Goal: Check status: Check status

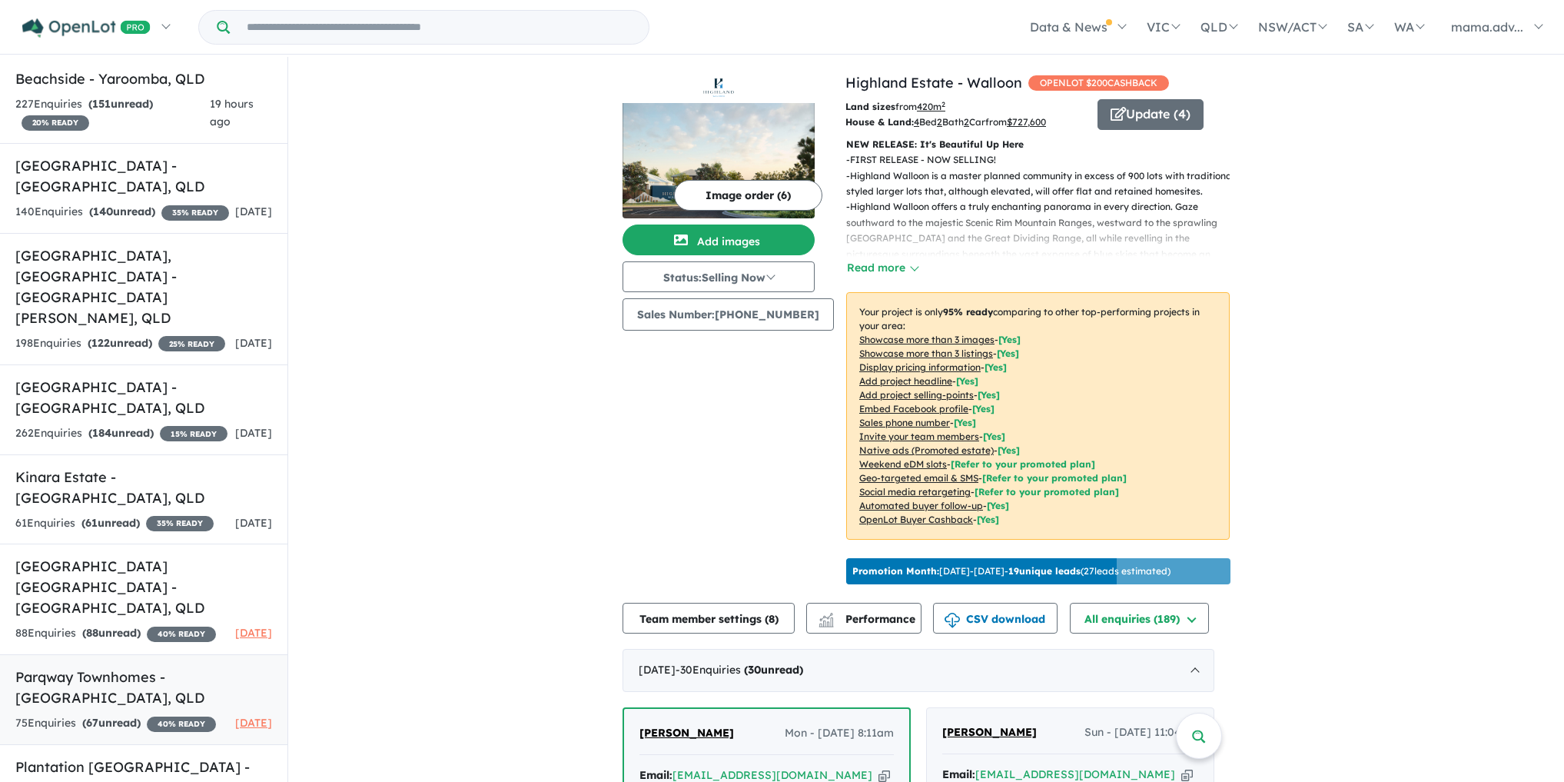
scroll to position [793, 0]
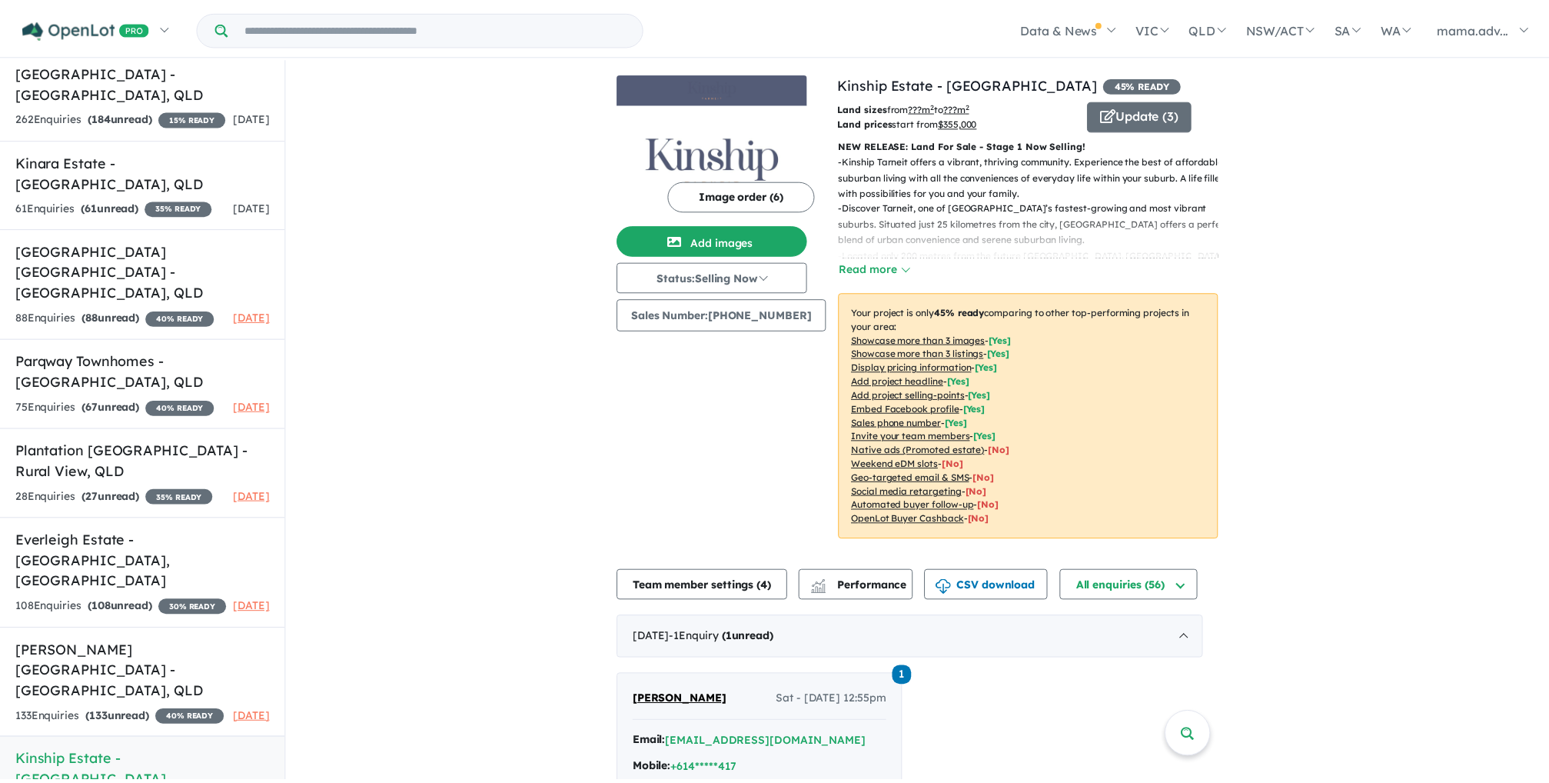
scroll to position [791, 0]
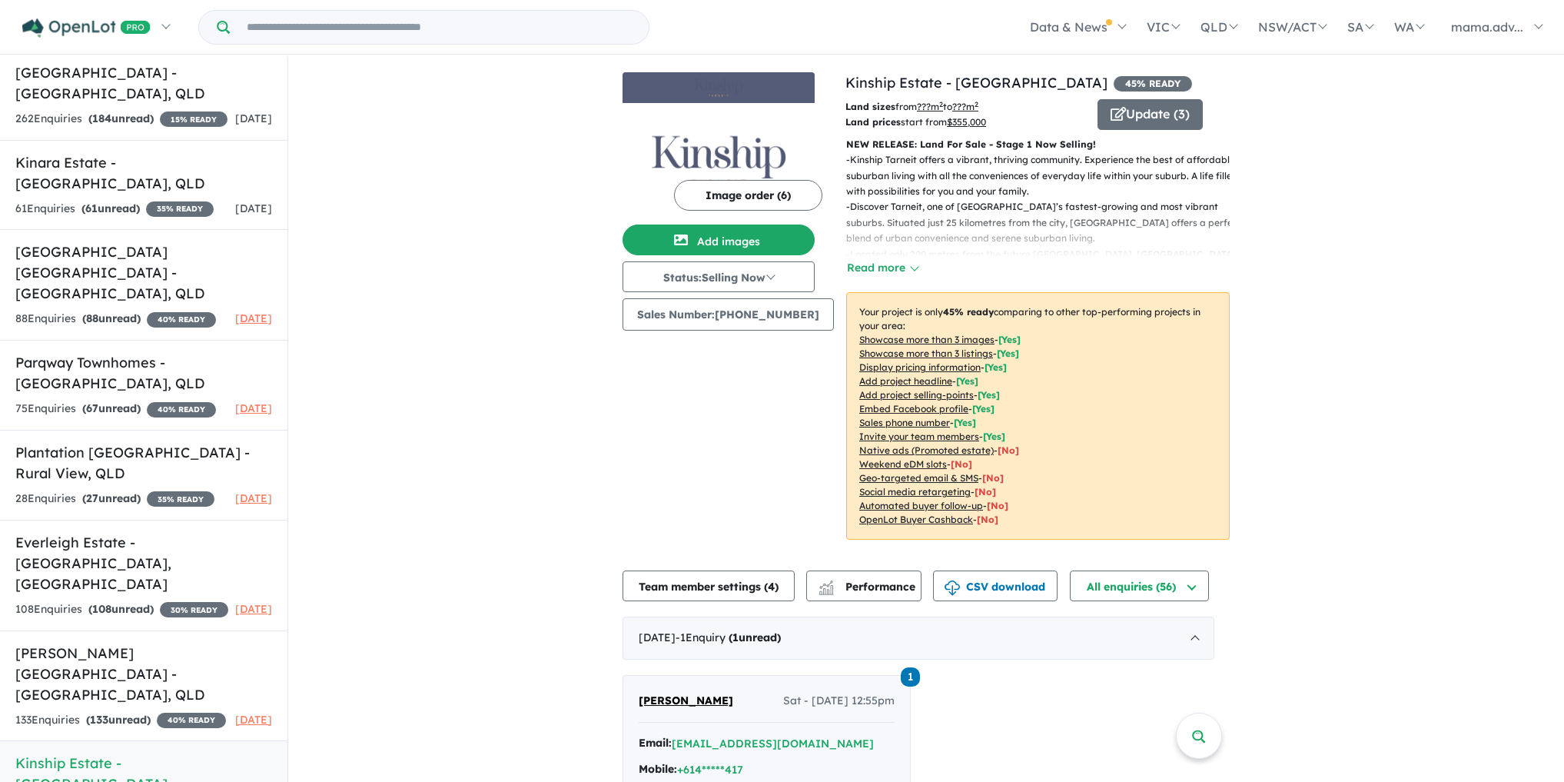
click at [857, 560] on div "View 15 projects in your account Kinship Estate - Tarneit 45 % READY Land sizes…" at bounding box center [926, 746] width 607 height 1378
click at [858, 598] on button "Performance" at bounding box center [863, 585] width 115 height 31
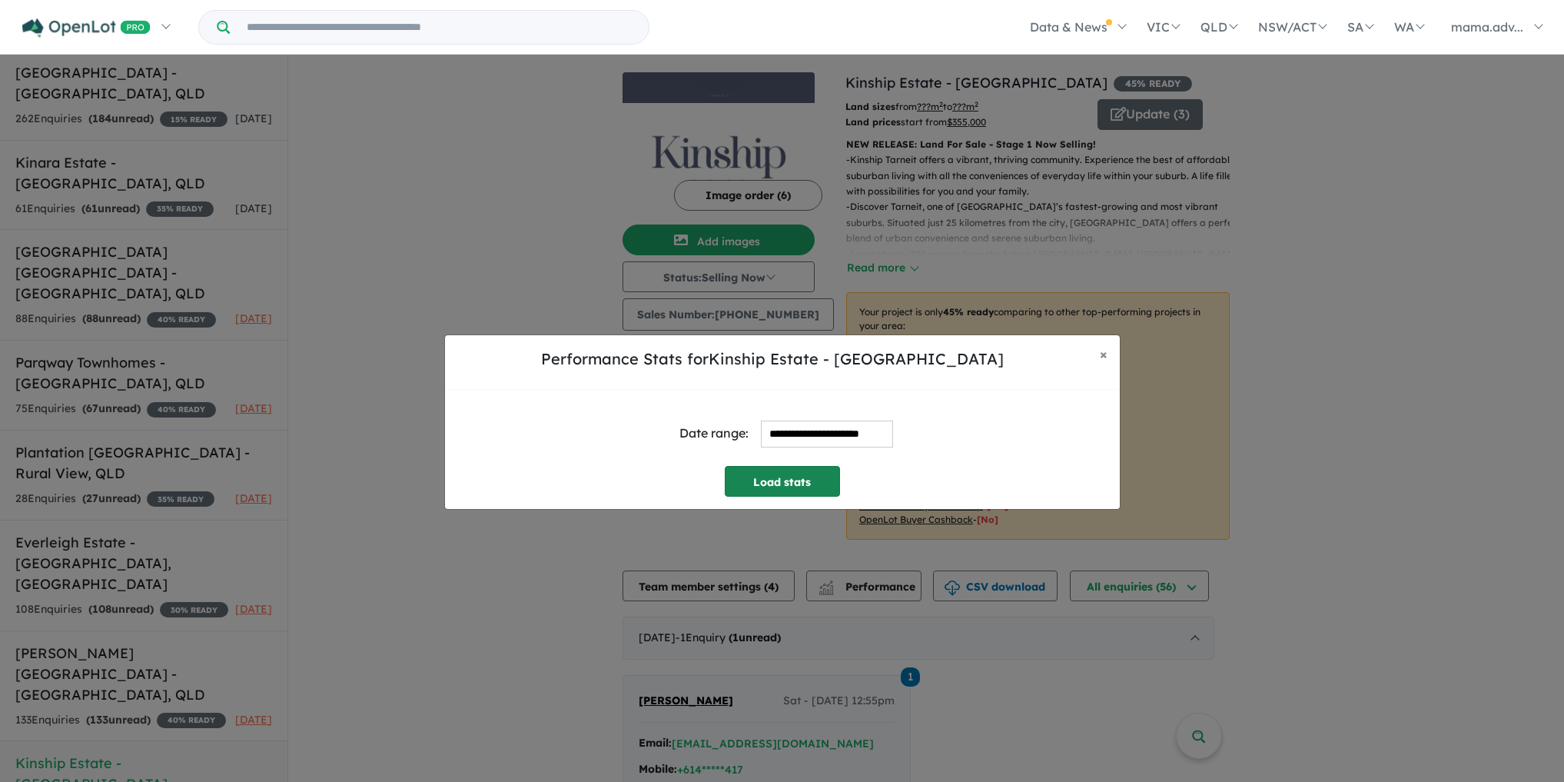
click at [776, 476] on button "Load stats" at bounding box center [782, 481] width 115 height 31
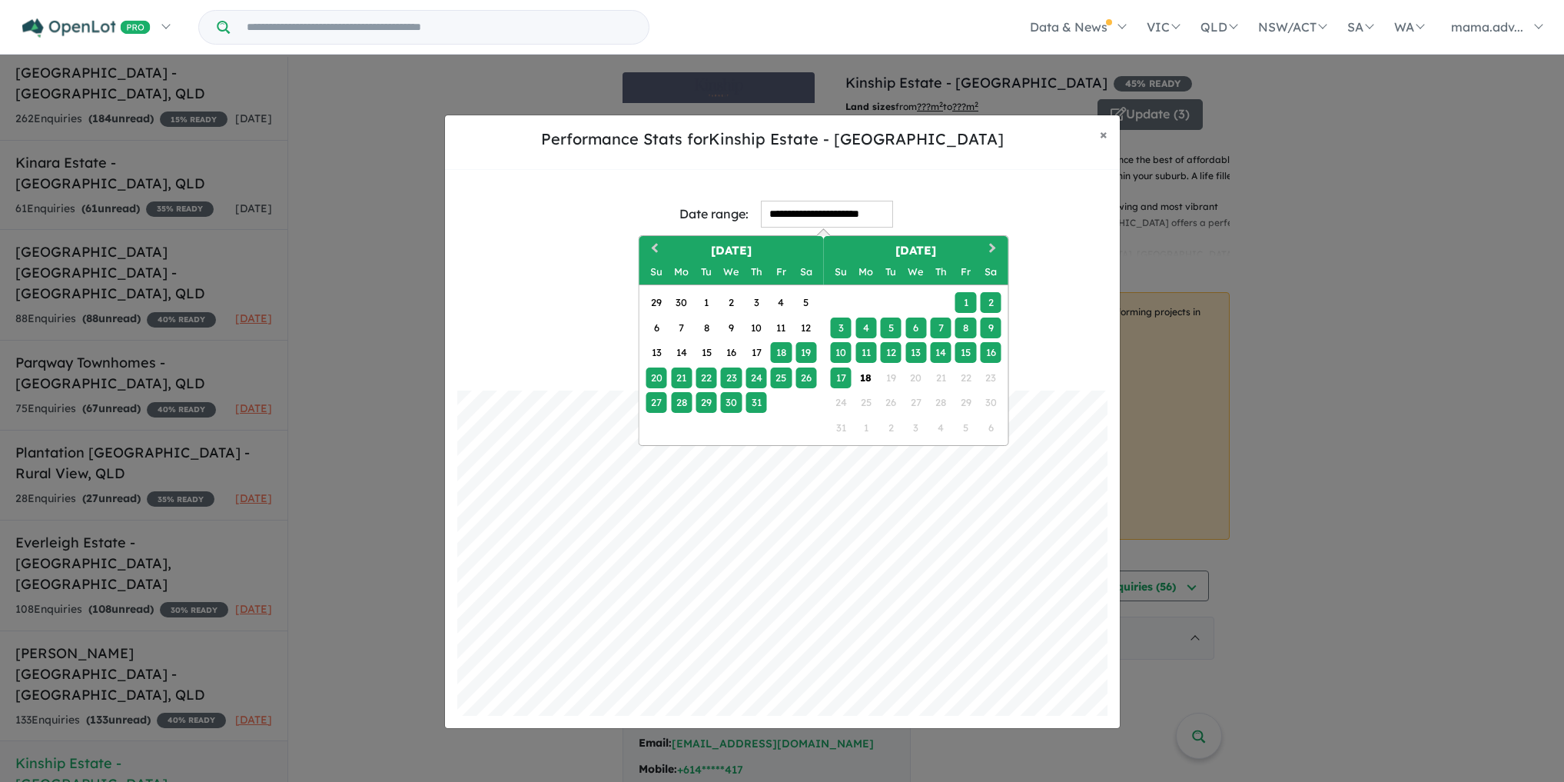
click at [807, 204] on input "**********" at bounding box center [827, 214] width 132 height 27
click at [868, 360] on div "11" at bounding box center [866, 352] width 21 height 21
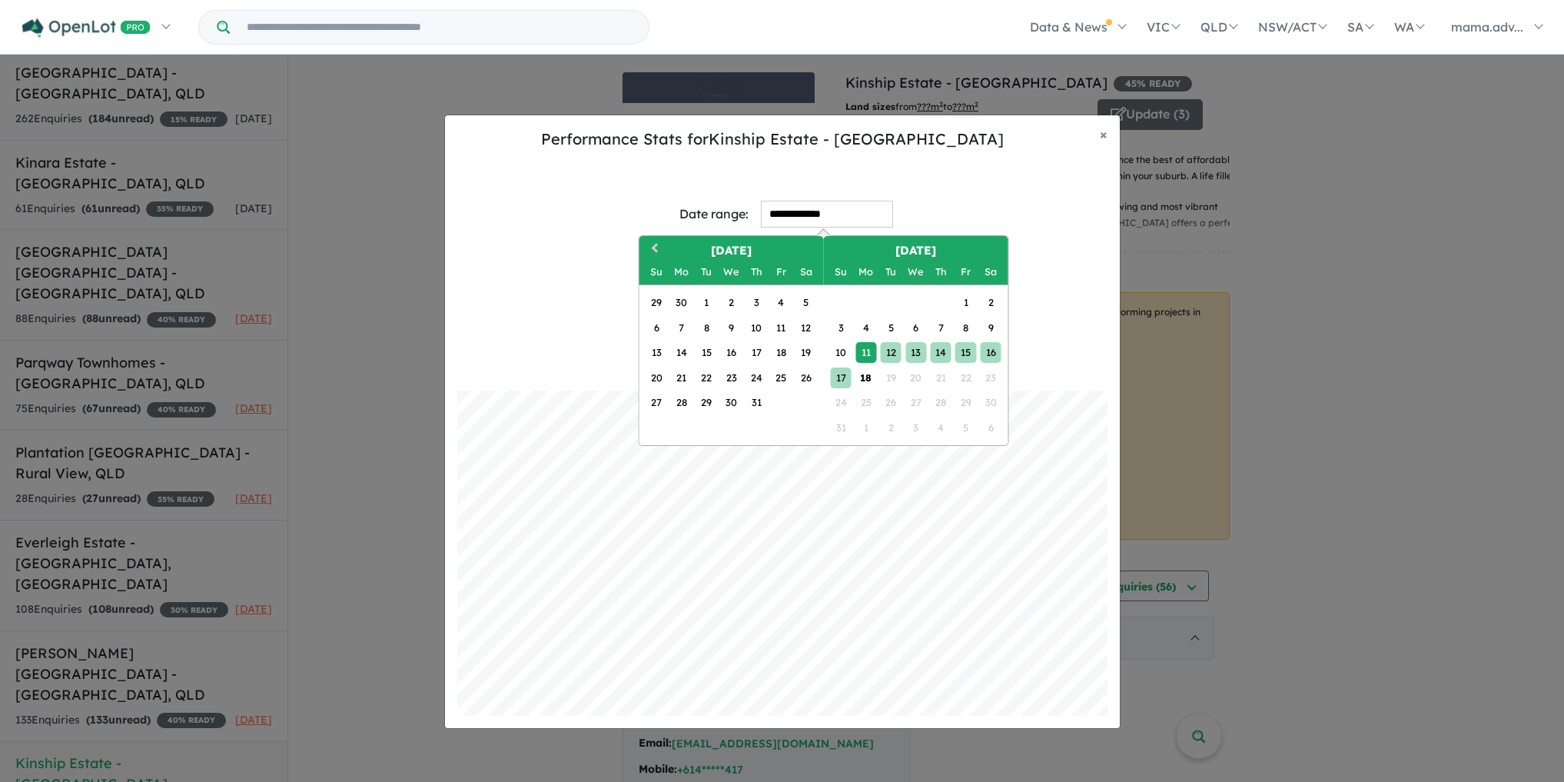
click at [846, 376] on div "17" at bounding box center [840, 377] width 21 height 21
type input "**********"
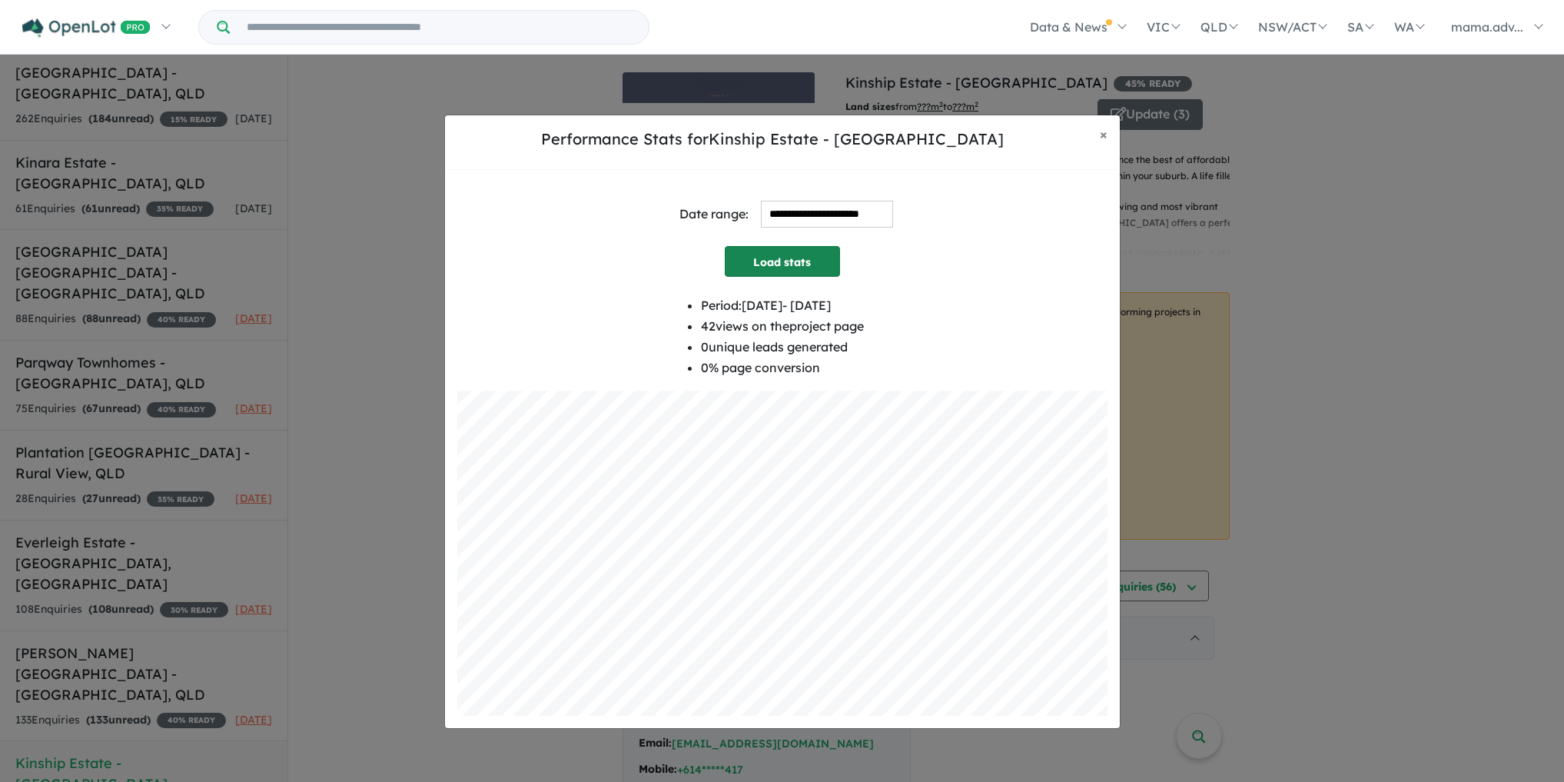
click at [795, 261] on button "Load stats" at bounding box center [782, 261] width 115 height 31
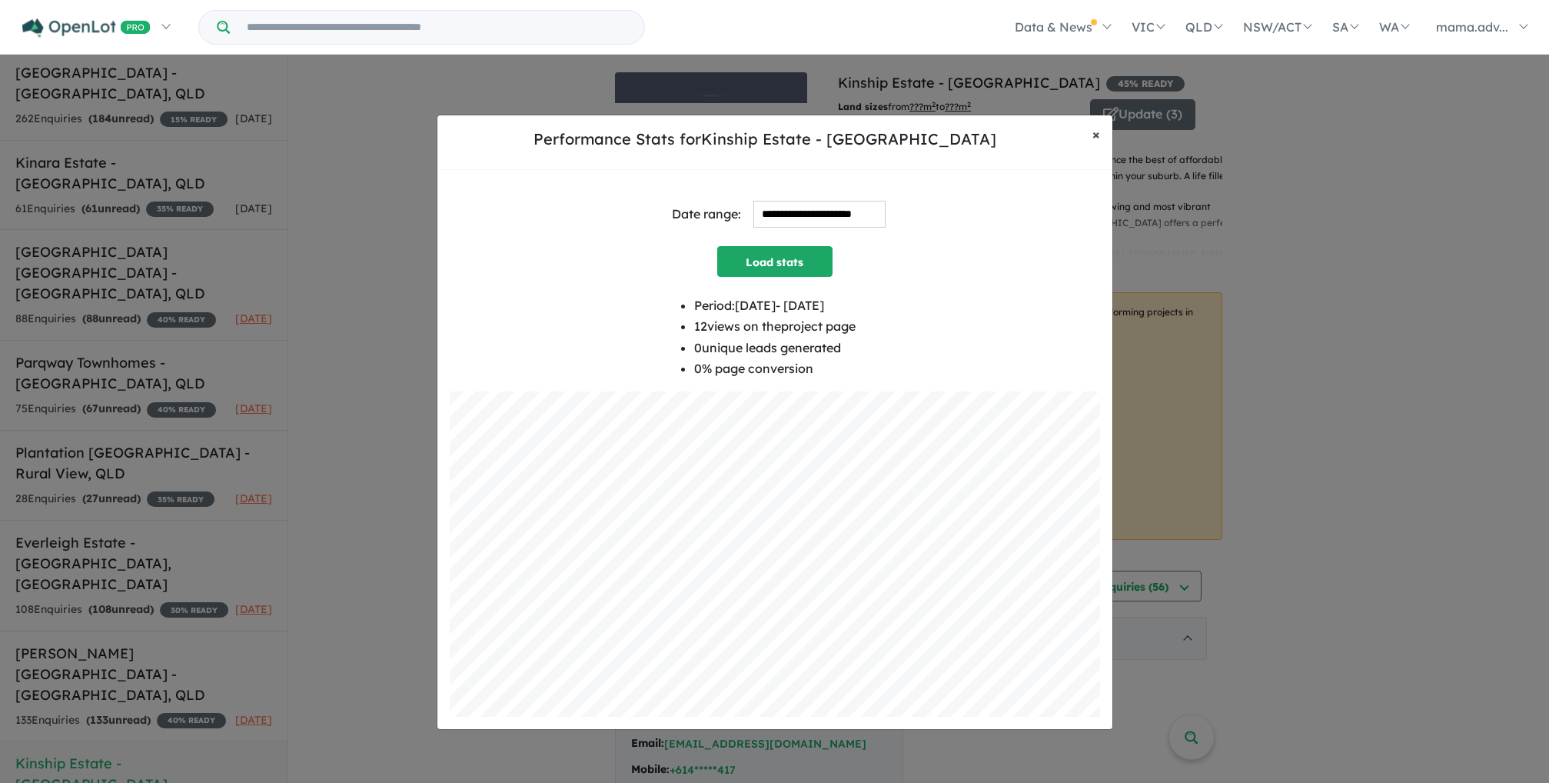
click at [1095, 141] on span "×" at bounding box center [1096, 134] width 8 height 18
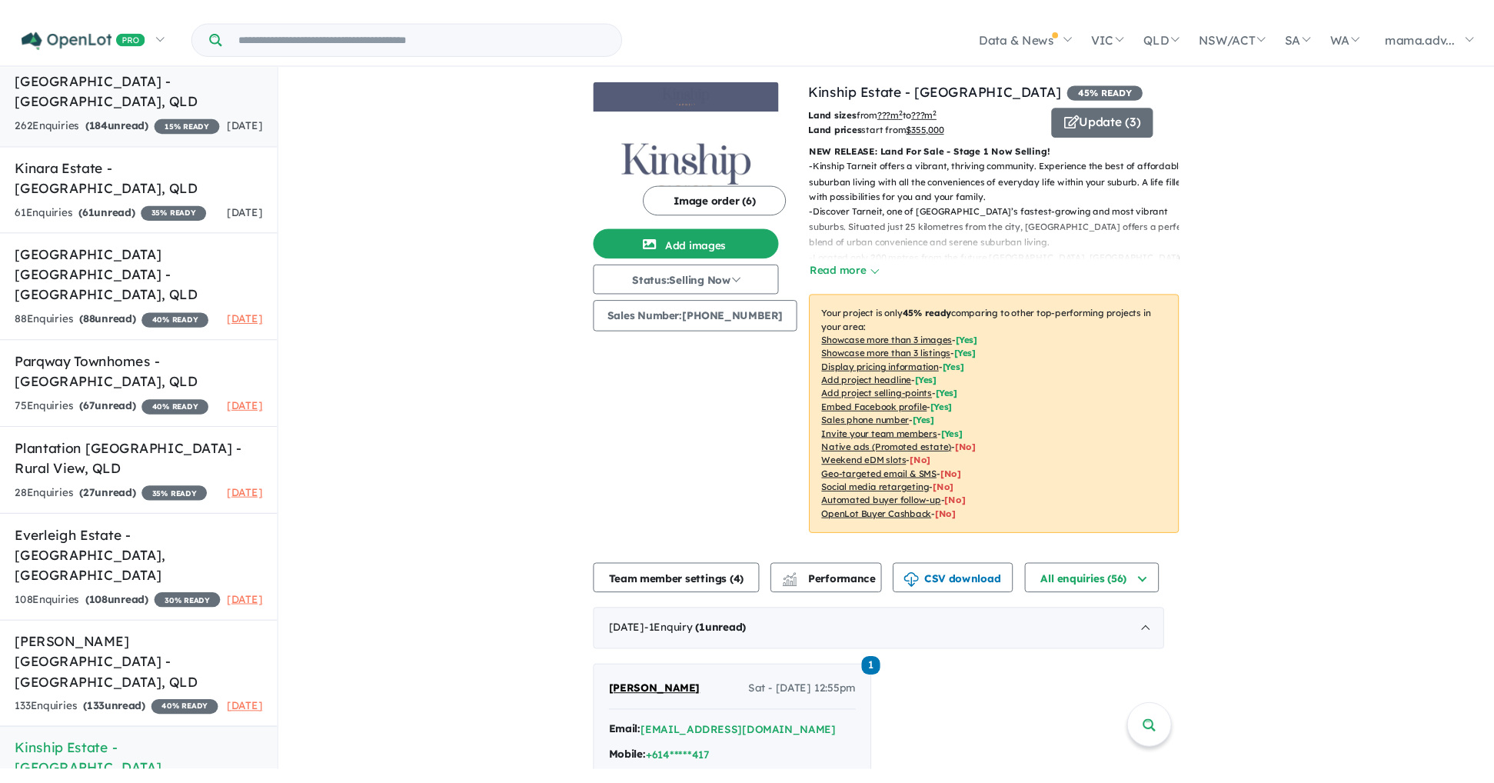
scroll to position [0, 0]
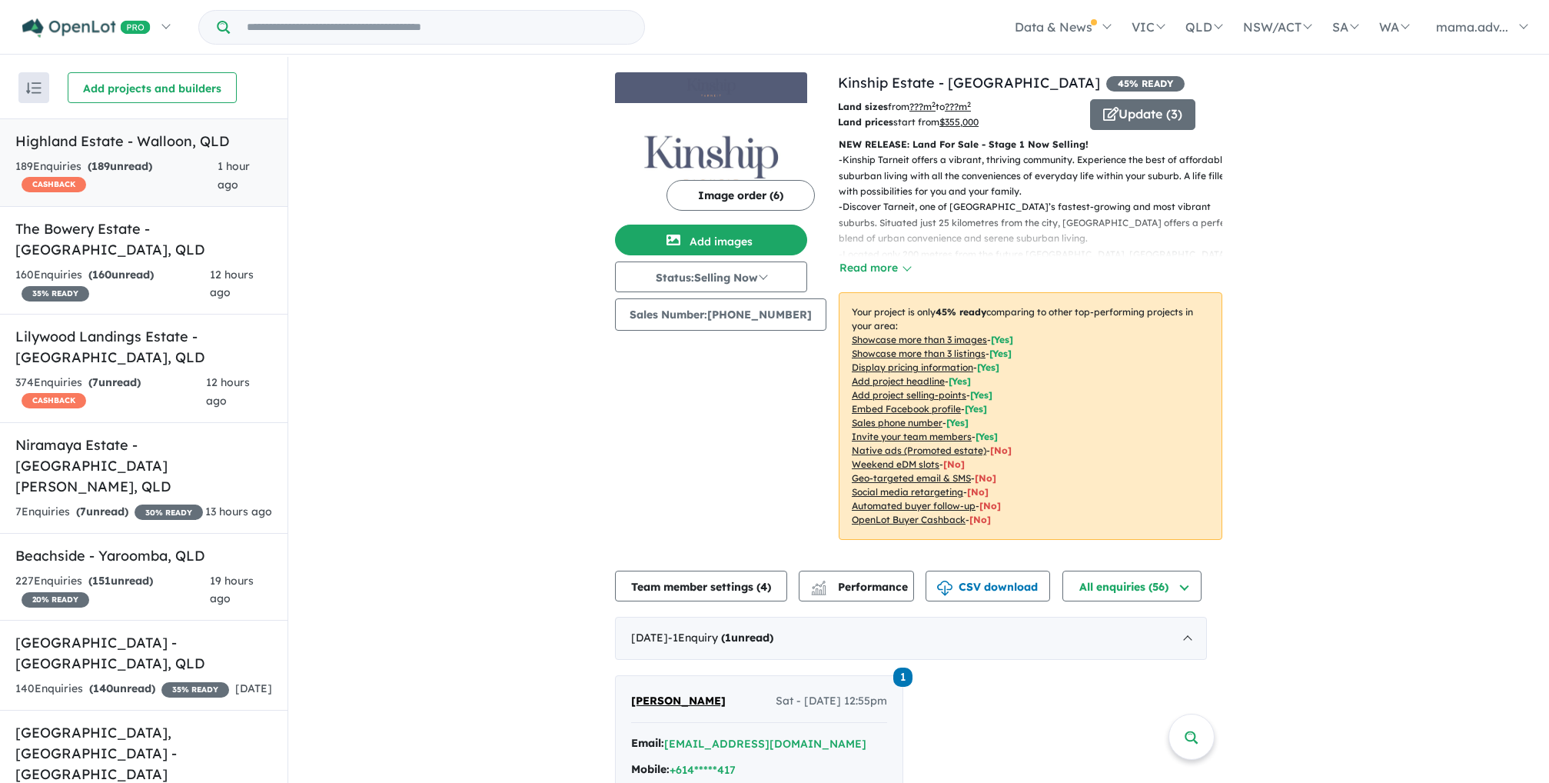
click at [161, 134] on h5 "Highland Estate - [GEOGRAPHIC_DATA] , [GEOGRAPHIC_DATA]" at bounding box center [143, 141] width 257 height 21
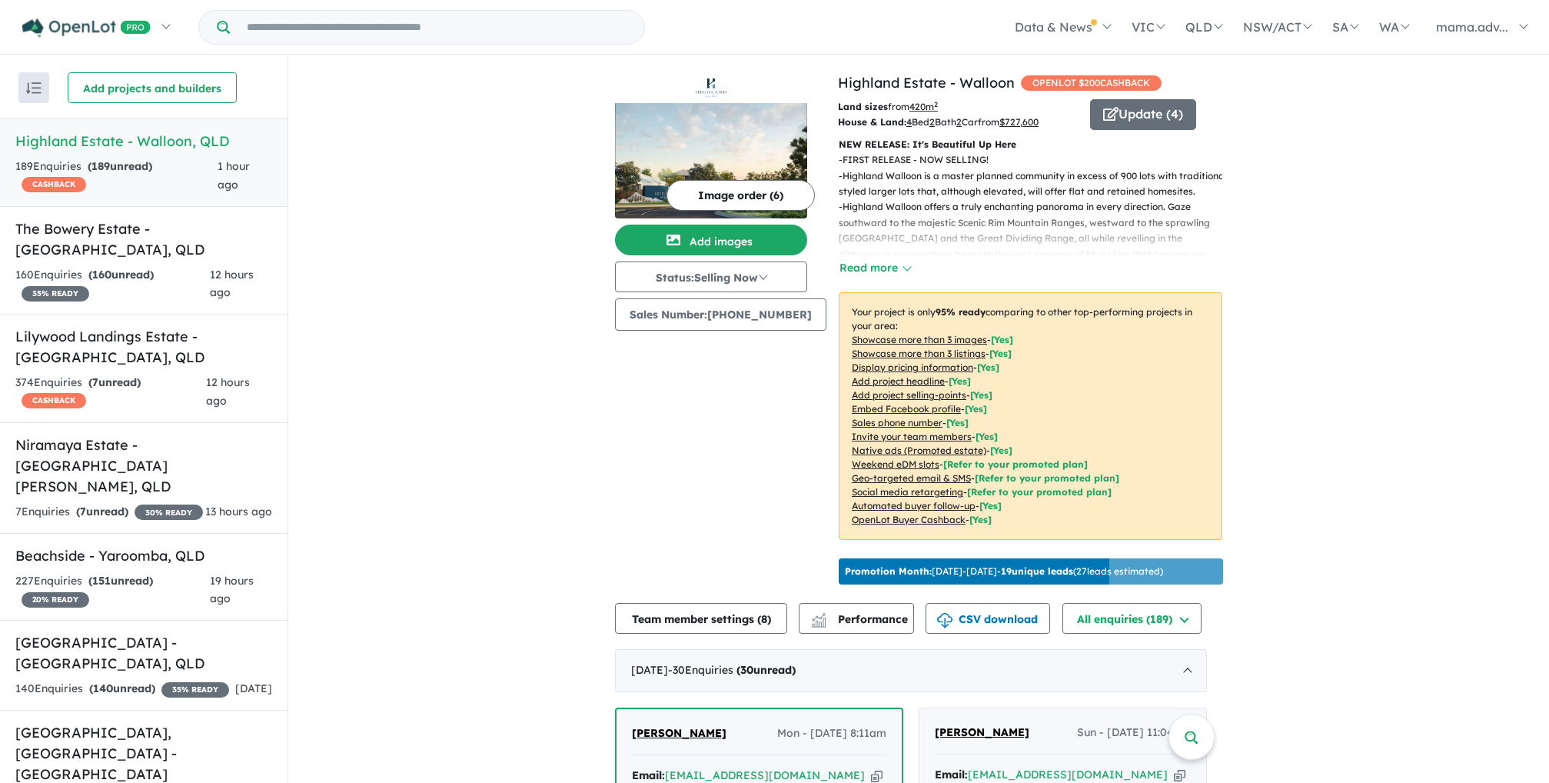
drag, startPoint x: 1418, startPoint y: 521, endPoint x: 916, endPoint y: 329, distance: 536.8
